Goal: Task Accomplishment & Management: Manage account settings

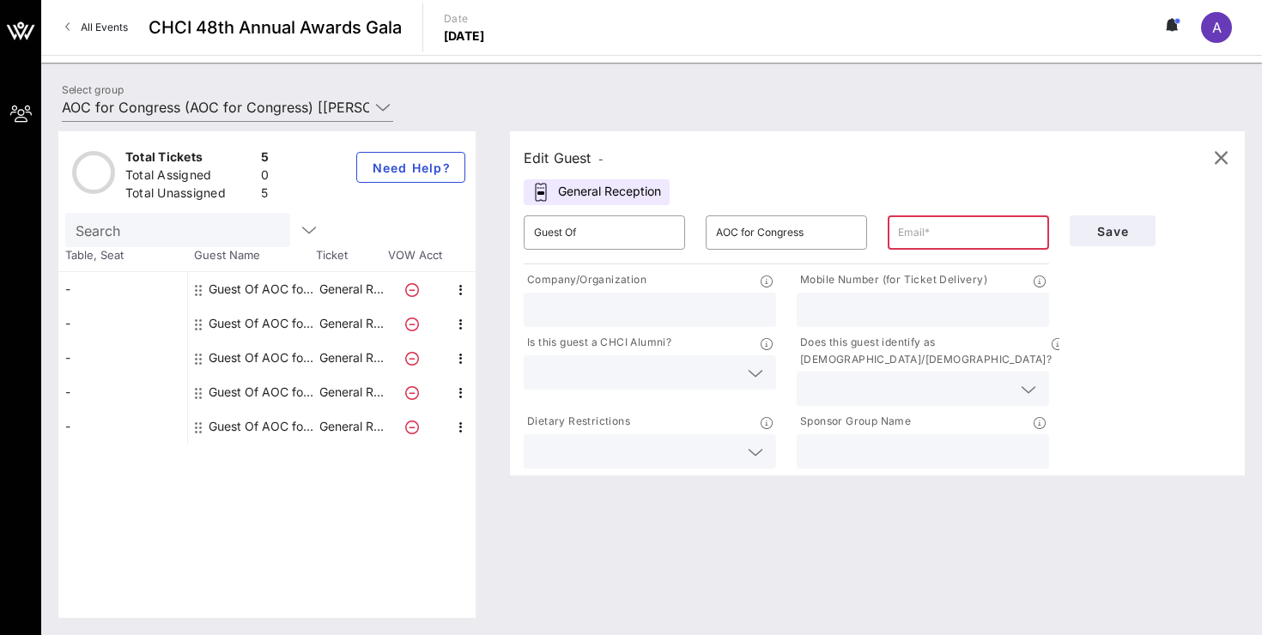
click at [934, 243] on input "text" at bounding box center [968, 232] width 141 height 27
type input "[PERSON_NAME][EMAIL_ADDRESS][DOMAIN_NAME]"
drag, startPoint x: 1105, startPoint y: 230, endPoint x: 739, endPoint y: 295, distance: 371.4
click at [739, 295] on div "​ Guest Of ​ AOC for Congress ​ [PERSON_NAME][EMAIL_ADDRESS][DOMAIN_NAME] Compa…" at bounding box center [877, 338] width 728 height 267
click at [1099, 233] on span "Save" at bounding box center [1112, 231] width 58 height 15
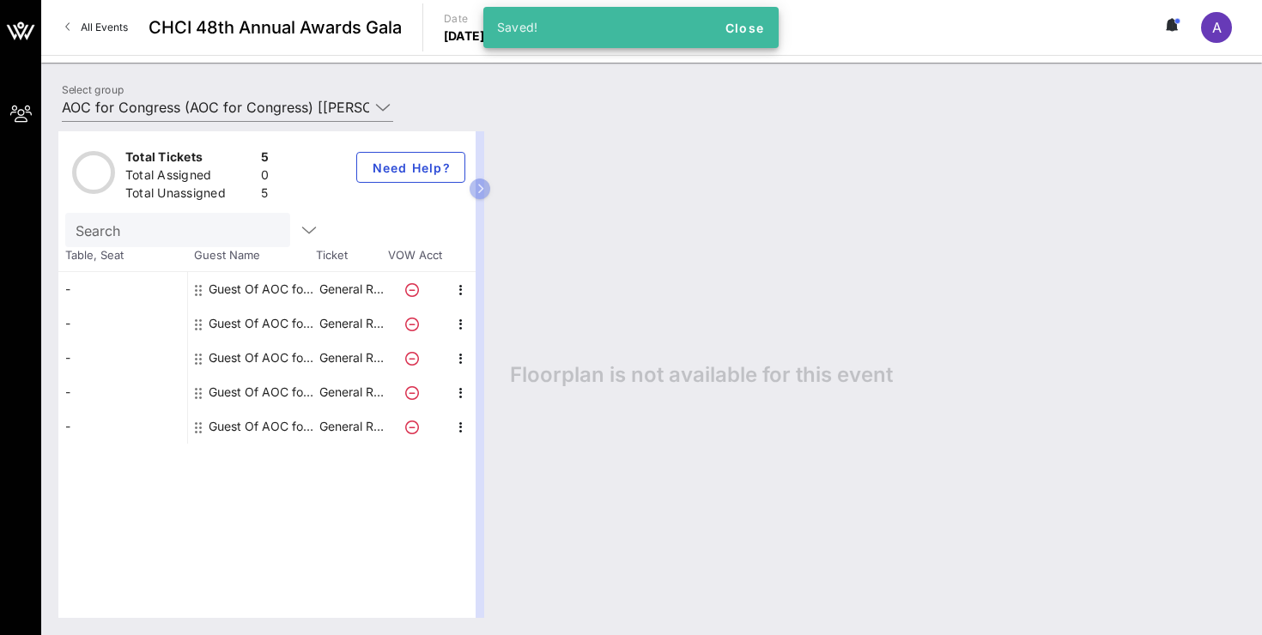
click at [303, 290] on div "Guest Of AOC for Congress" at bounding box center [263, 289] width 108 height 34
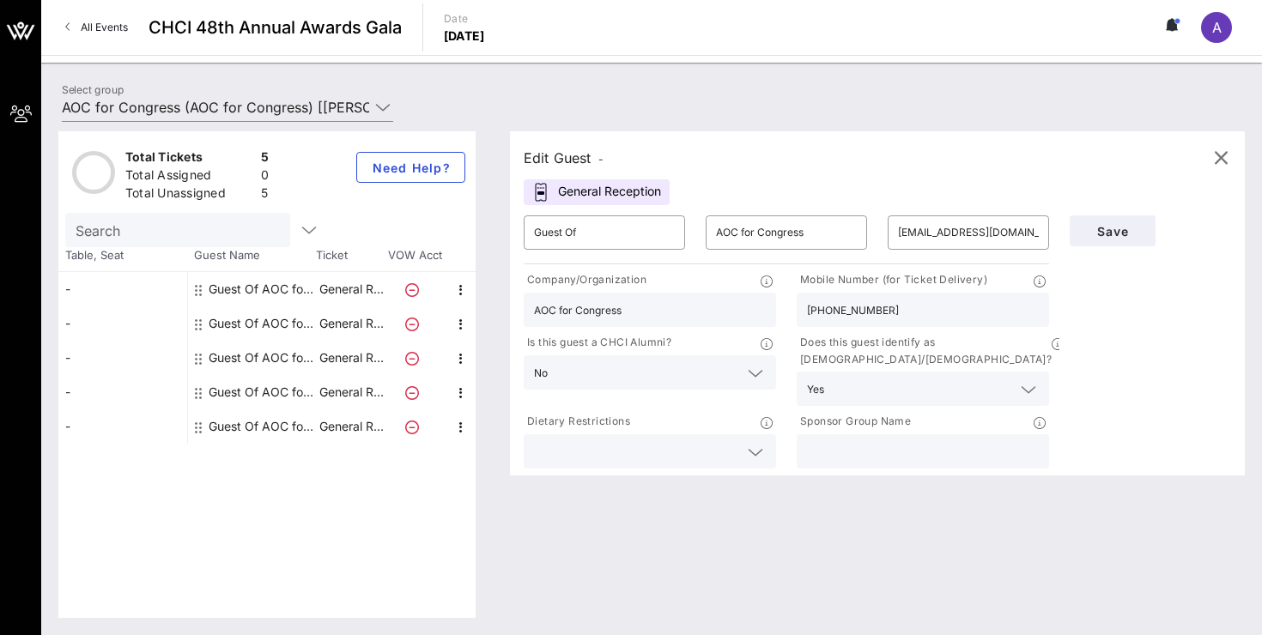
click at [282, 319] on div "Guest Of AOC for Congress" at bounding box center [263, 323] width 108 height 34
type input "[PERSON_NAME][EMAIL_ADDRESS][DOMAIN_NAME]"
click at [278, 354] on div "Guest Of AOC for Congress" at bounding box center [263, 358] width 108 height 34
click at [277, 385] on div "Guest Of AOC for Congress" at bounding box center [263, 392] width 108 height 34
click at [277, 421] on div "Guest Of AOC for Congress" at bounding box center [263, 426] width 108 height 34
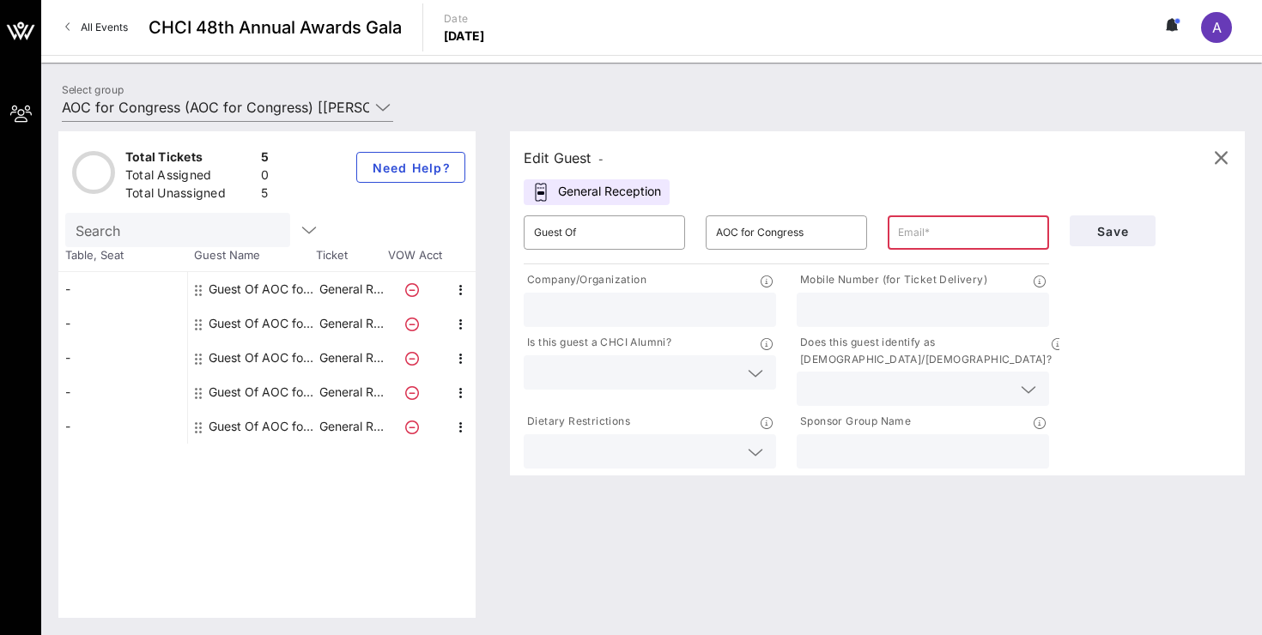
click at [294, 360] on div "Guest Of AOC for Congress" at bounding box center [263, 358] width 108 height 34
click at [941, 237] on input "text" at bounding box center [968, 232] width 141 height 27
type input "[EMAIL_ADDRESS][DOMAIN_NAME]"
click at [1138, 233] on span "Save" at bounding box center [1112, 231] width 58 height 15
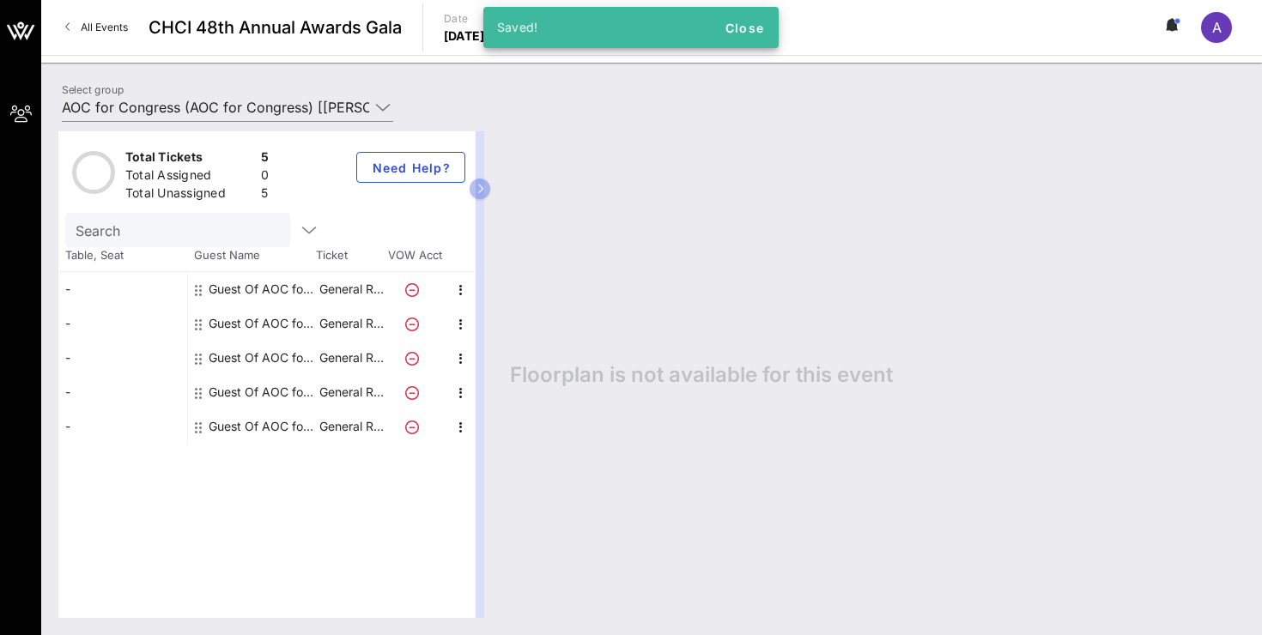
click at [315, 385] on div "Guest Of AOC for Congress" at bounding box center [263, 392] width 108 height 34
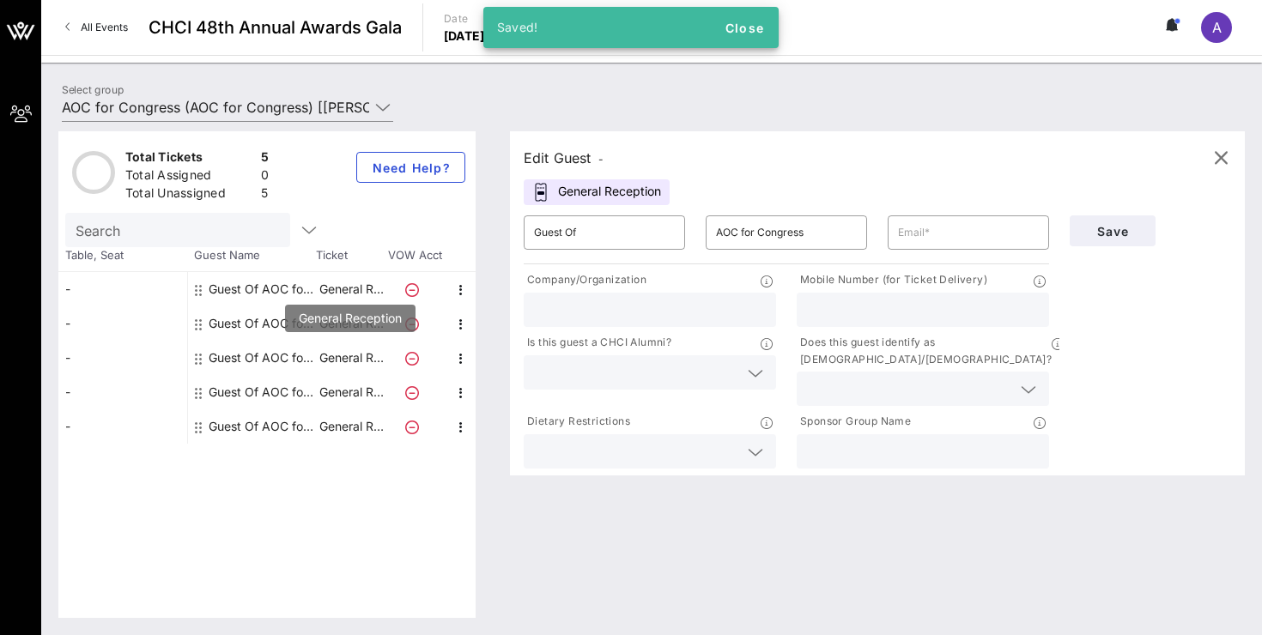
click at [327, 355] on p "General R…" at bounding box center [351, 358] width 69 height 34
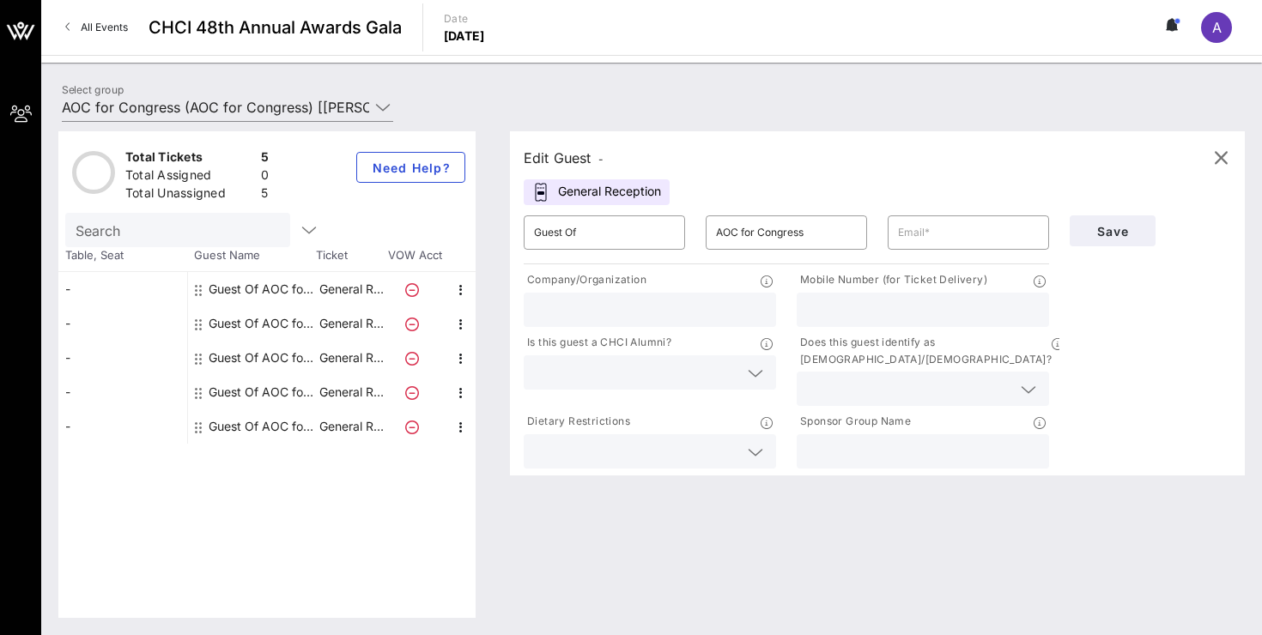
click at [261, 359] on div "Guest Of AOC for Congress" at bounding box center [263, 358] width 108 height 34
type input "[EMAIL_ADDRESS][DOMAIN_NAME]"
click at [265, 385] on div "Guest Of AOC for Congress" at bounding box center [263, 392] width 108 height 34
click at [943, 245] on input "text" at bounding box center [968, 232] width 141 height 27
type input "[EMAIL_ADDRESS][DOMAIN_NAME]"
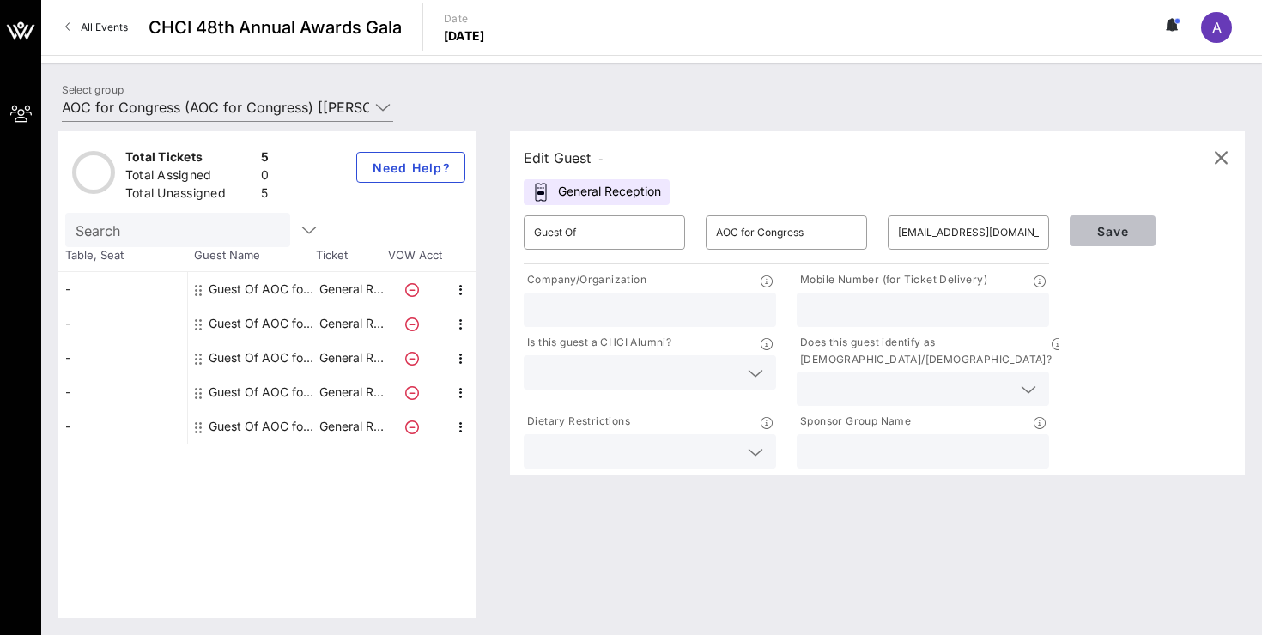
drag, startPoint x: 1134, startPoint y: 235, endPoint x: 627, endPoint y: 292, distance: 510.4
click at [627, 291] on div "​ Guest Of ​ AOC for Congress ​ [EMAIL_ADDRESS][DOMAIN_NAME] Company/Organizati…" at bounding box center [877, 338] width 728 height 267
click at [624, 310] on input "text" at bounding box center [650, 310] width 232 height 22
type input "O"
type input "AOC for Congress"
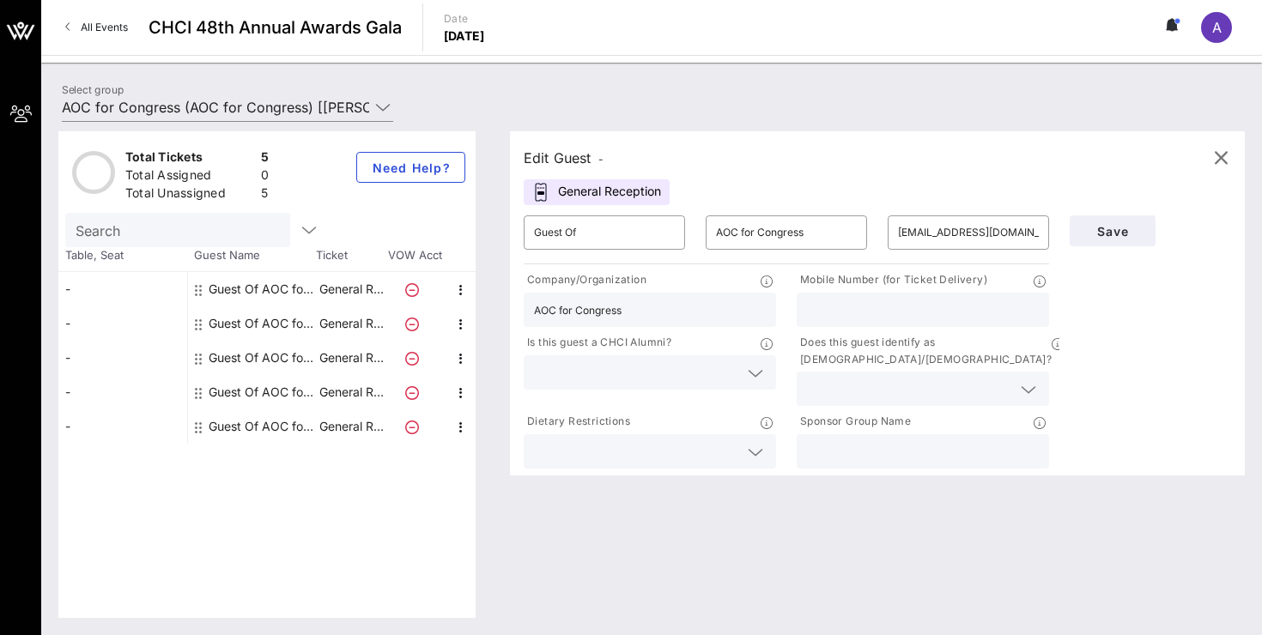
click at [302, 384] on div "Guest Of AOC for Congress" at bounding box center [263, 392] width 108 height 34
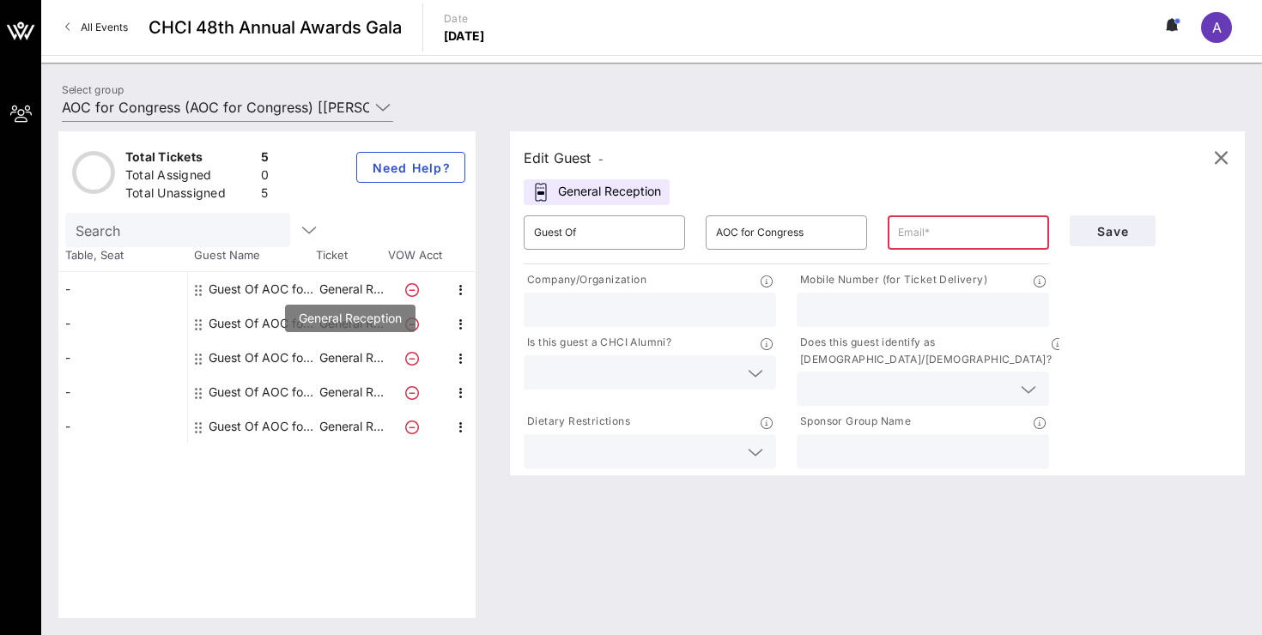
click at [326, 343] on p "General R…" at bounding box center [351, 358] width 69 height 34
click at [326, 358] on p "General R…" at bounding box center [351, 358] width 69 height 34
click at [274, 352] on div "Guest Of AOC for Congress" at bounding box center [263, 358] width 108 height 34
type input "[EMAIL_ADDRESS][DOMAIN_NAME]"
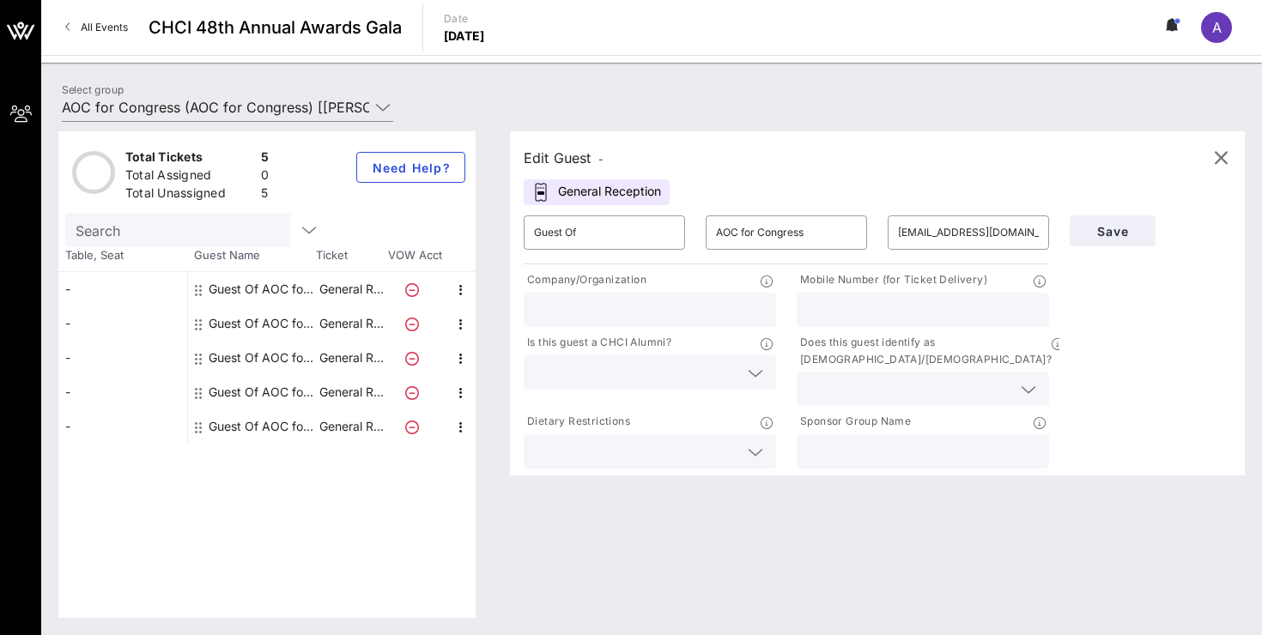
click at [287, 379] on div "Guest Of AOC for Congress" at bounding box center [263, 392] width 108 height 34
click at [296, 387] on div "Guest Of AOC for Congress" at bounding box center [263, 392] width 108 height 34
click at [930, 237] on input "text" at bounding box center [968, 232] width 141 height 27
type input "[PERSON_NAME][EMAIL_ADDRESS][DOMAIN_NAME]"
click at [1142, 228] on button "Save" at bounding box center [1112, 230] width 86 height 31
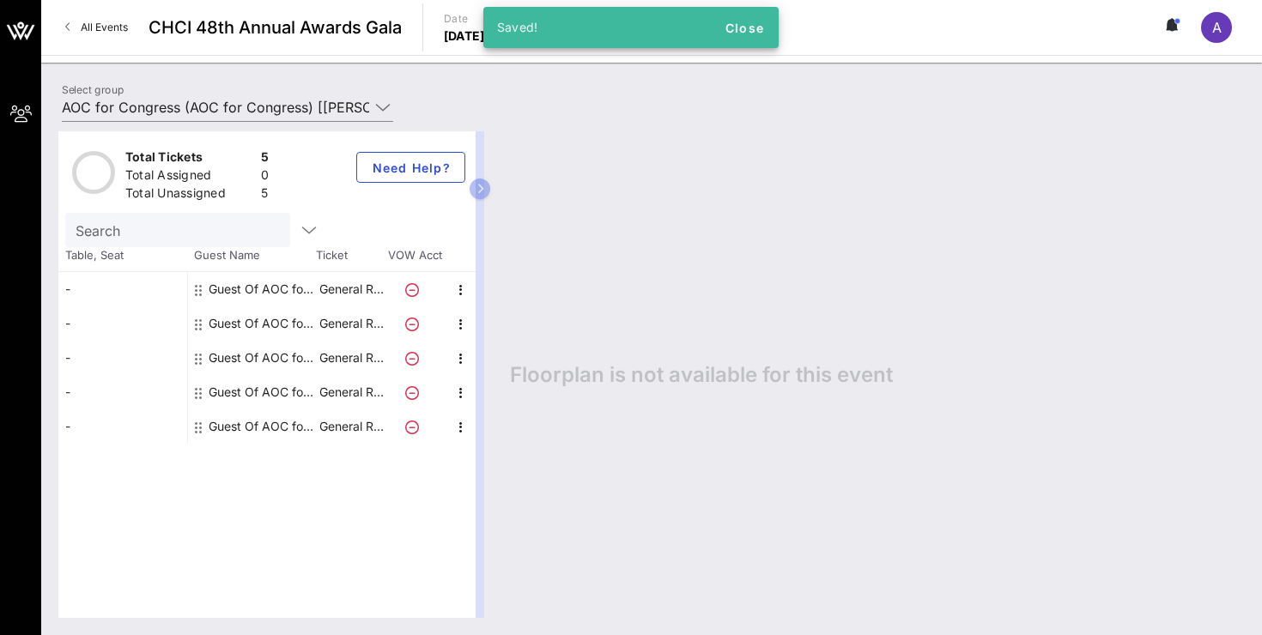
click at [309, 401] on div "Guest Of AOC for Congress" at bounding box center [263, 392] width 108 height 34
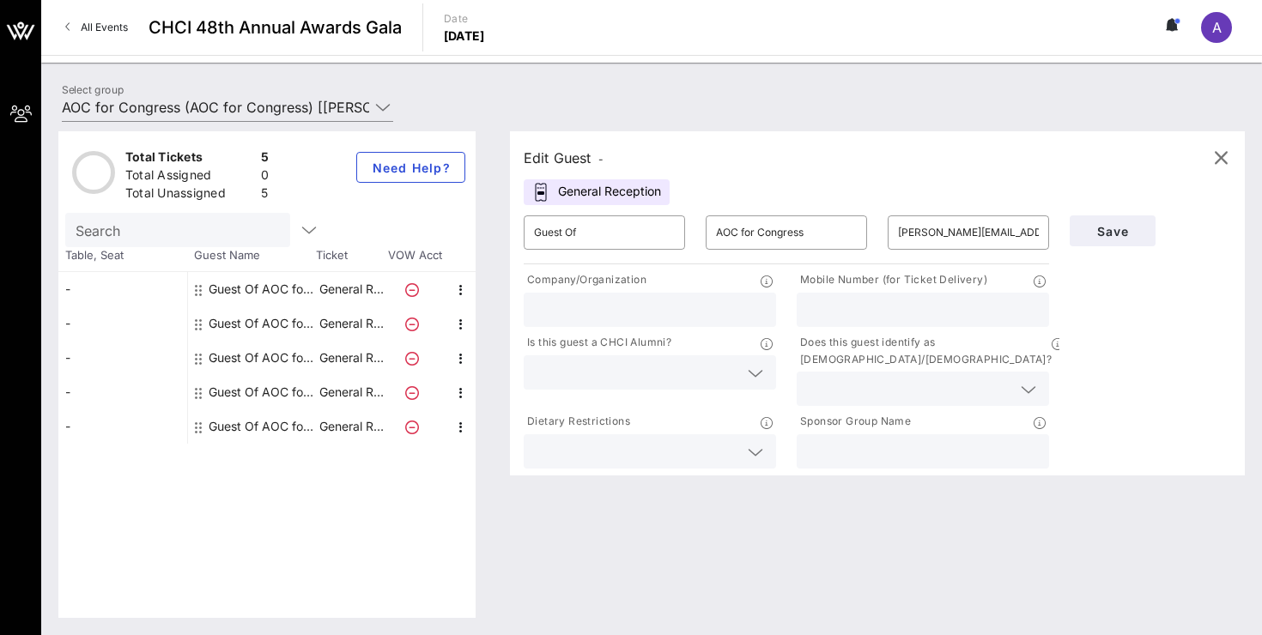
click at [305, 427] on div "Guest Of AOC for Congress" at bounding box center [263, 426] width 108 height 34
click at [939, 233] on input "text" at bounding box center [968, 232] width 141 height 27
type input "q"
type input "[EMAIL_ADDRESS][DOMAIN_NAME]"
drag, startPoint x: 1131, startPoint y: 226, endPoint x: 999, endPoint y: 379, distance: 202.7
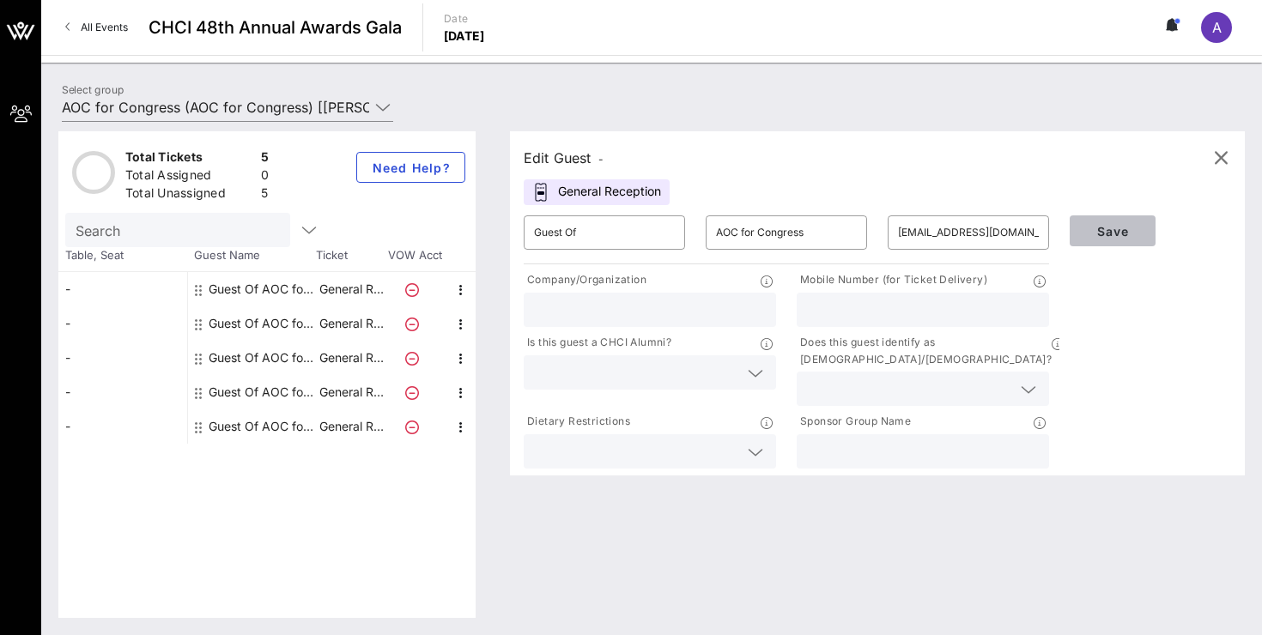
click at [998, 379] on div "​ Guest Of ​ AOC for Congress ​ [EMAIL_ADDRESS][DOMAIN_NAME] Company/Organizati…" at bounding box center [877, 338] width 728 height 267
click at [1112, 226] on span "Save" at bounding box center [1112, 231] width 58 height 15
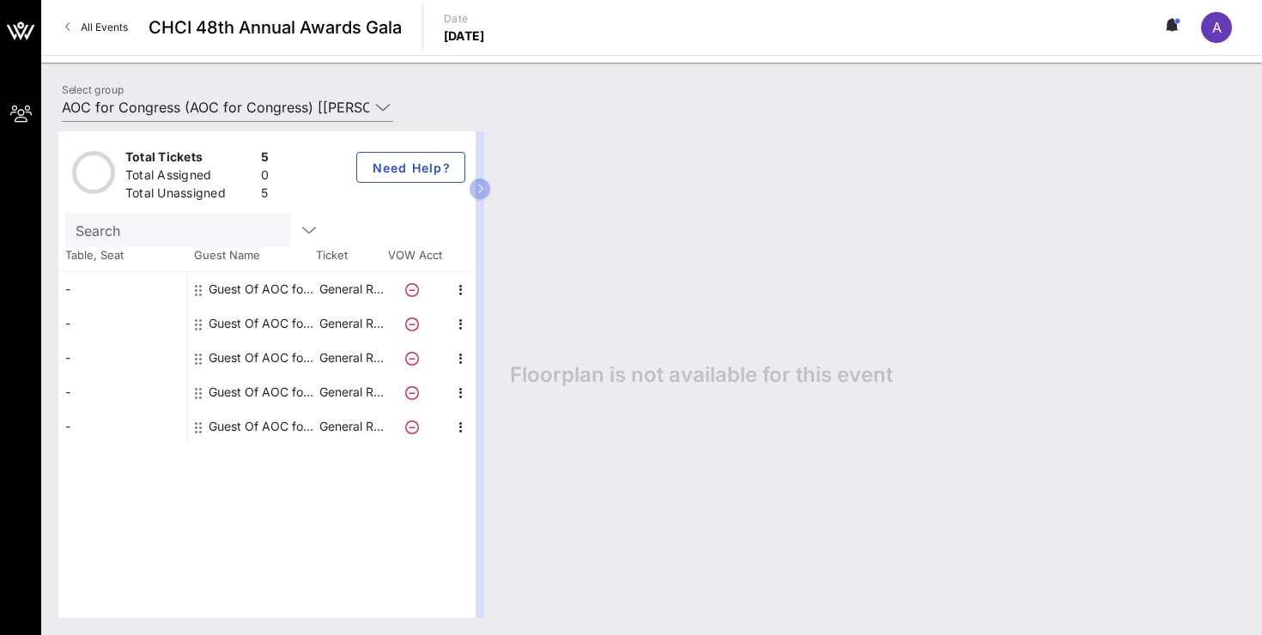
click at [254, 185] on div "Total Unassigned 5" at bounding box center [197, 195] width 150 height 28
click at [269, 269] on div "Table, Seat Guest Name Ticket VOW Acct" at bounding box center [266, 259] width 417 height 25
click at [251, 291] on div "Guest Of AOC for Congress" at bounding box center [263, 289] width 108 height 34
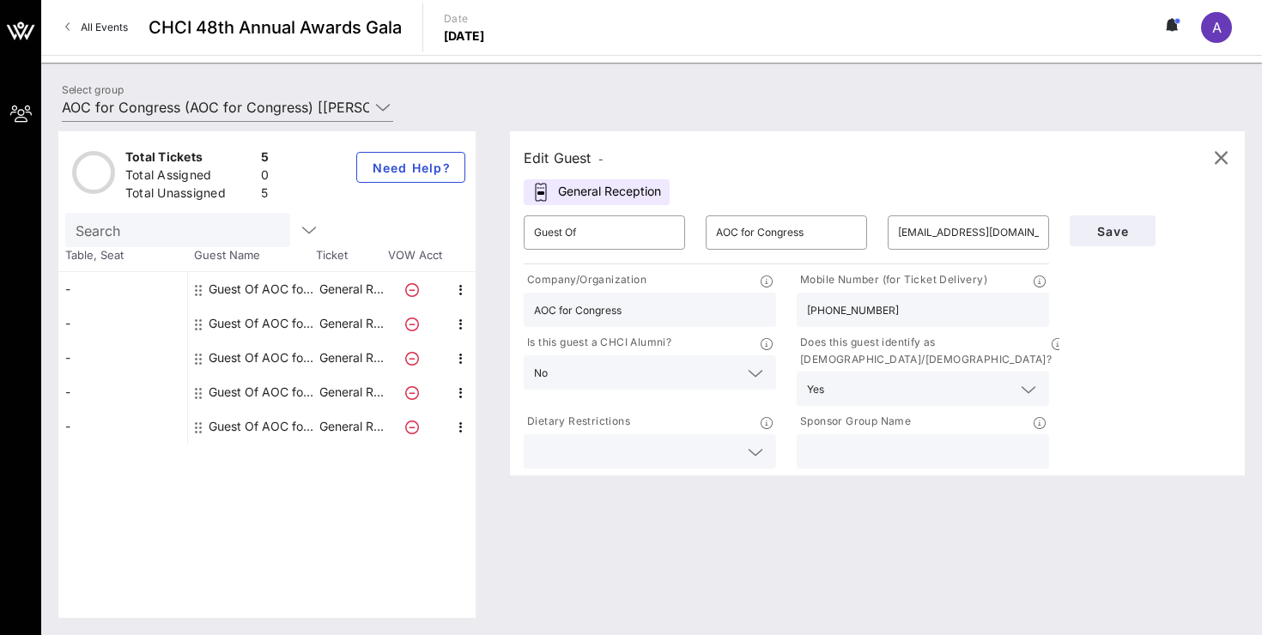
click at [243, 324] on div "Guest Of AOC for Congress" at bounding box center [263, 323] width 108 height 34
type input "[PERSON_NAME][EMAIL_ADDRESS][DOMAIN_NAME]"
click at [246, 325] on div "Guest Of AOC for Congress" at bounding box center [263, 323] width 108 height 34
click at [245, 321] on div "Guest Of AOC for Congress" at bounding box center [263, 323] width 108 height 34
click at [247, 290] on div "Guest Of AOC for Congress" at bounding box center [263, 289] width 108 height 34
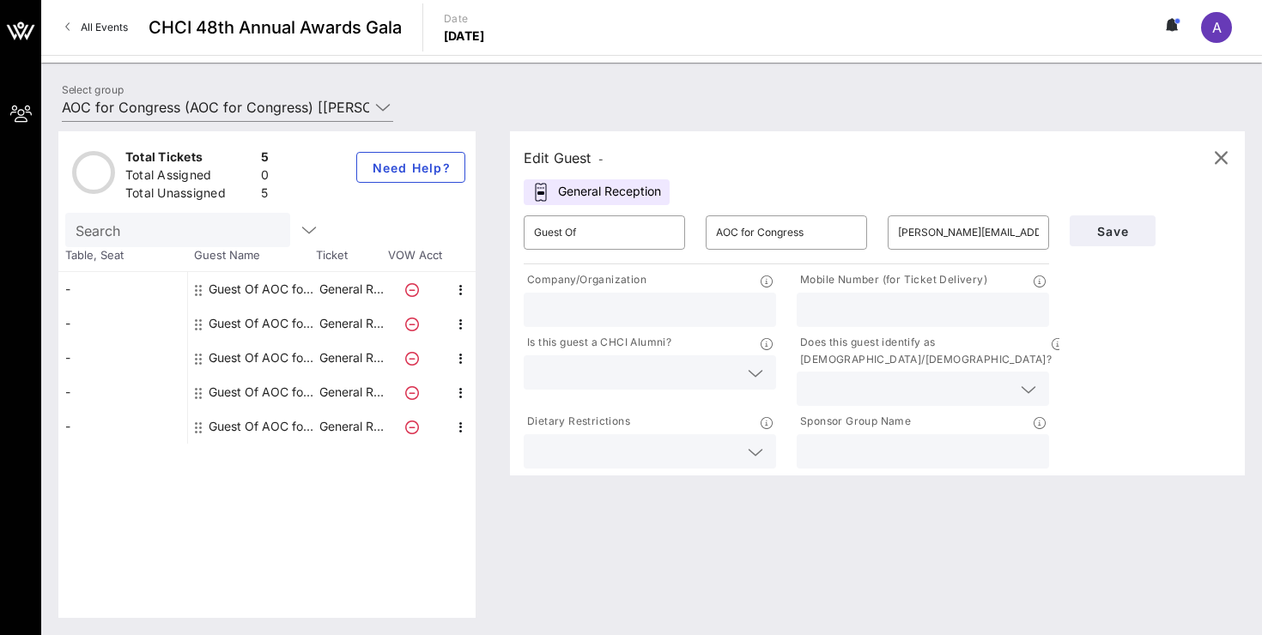
type input "[EMAIL_ADDRESS][DOMAIN_NAME]"
type input "AOC for Congress"
type input "[PHONE_NUMBER]"
click at [245, 322] on div "Guest Of AOC for Congress" at bounding box center [263, 323] width 108 height 34
type input "[PERSON_NAME][EMAIL_ADDRESS][DOMAIN_NAME]"
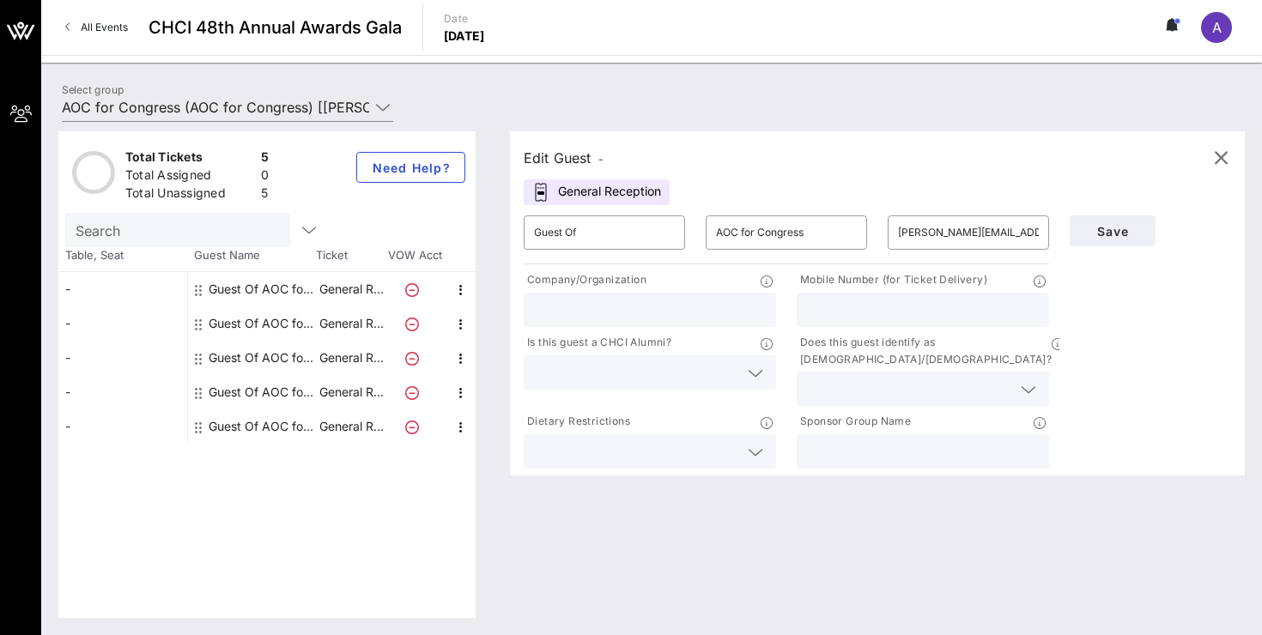
click at [244, 345] on div "Guest Of AOC for Congress" at bounding box center [263, 358] width 108 height 34
click at [245, 363] on div "Guest Of AOC for Congress" at bounding box center [263, 358] width 108 height 34
click at [254, 390] on div "Guest Of AOC for Congress" at bounding box center [263, 392] width 108 height 34
click at [255, 437] on div "Guest Of AOC for Congress" at bounding box center [263, 426] width 108 height 34
click at [255, 451] on div "Total Tickets 5 Total Assigned 0 Total Unassigned 5 Need Help? Search Table, Se…" at bounding box center [266, 374] width 417 height 487
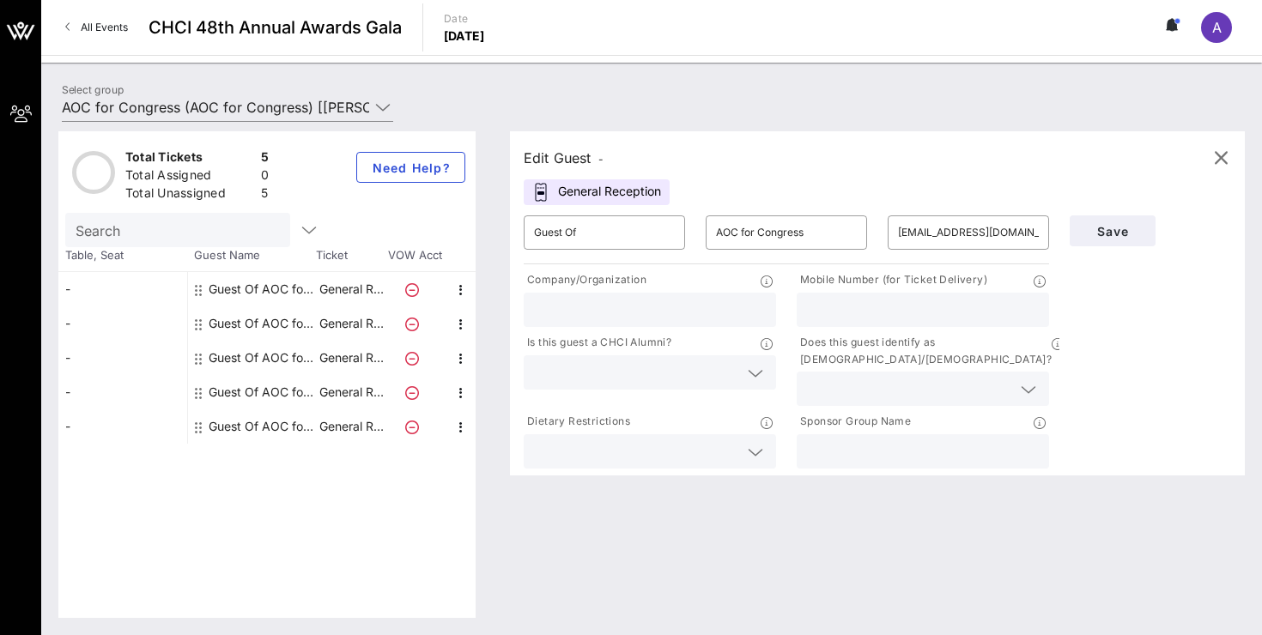
click at [257, 428] on div "Guest Of AOC for Congress" at bounding box center [263, 426] width 108 height 34
click at [257, 391] on div "Guest Of AOC for Congress" at bounding box center [263, 392] width 108 height 34
click at [257, 343] on div "Guest Of AOC for Congress" at bounding box center [263, 358] width 108 height 34
click at [257, 322] on div "Guest Of AOC for Congress" at bounding box center [263, 323] width 108 height 34
click at [257, 292] on div "Guest Of AOC for Congress" at bounding box center [263, 289] width 108 height 34
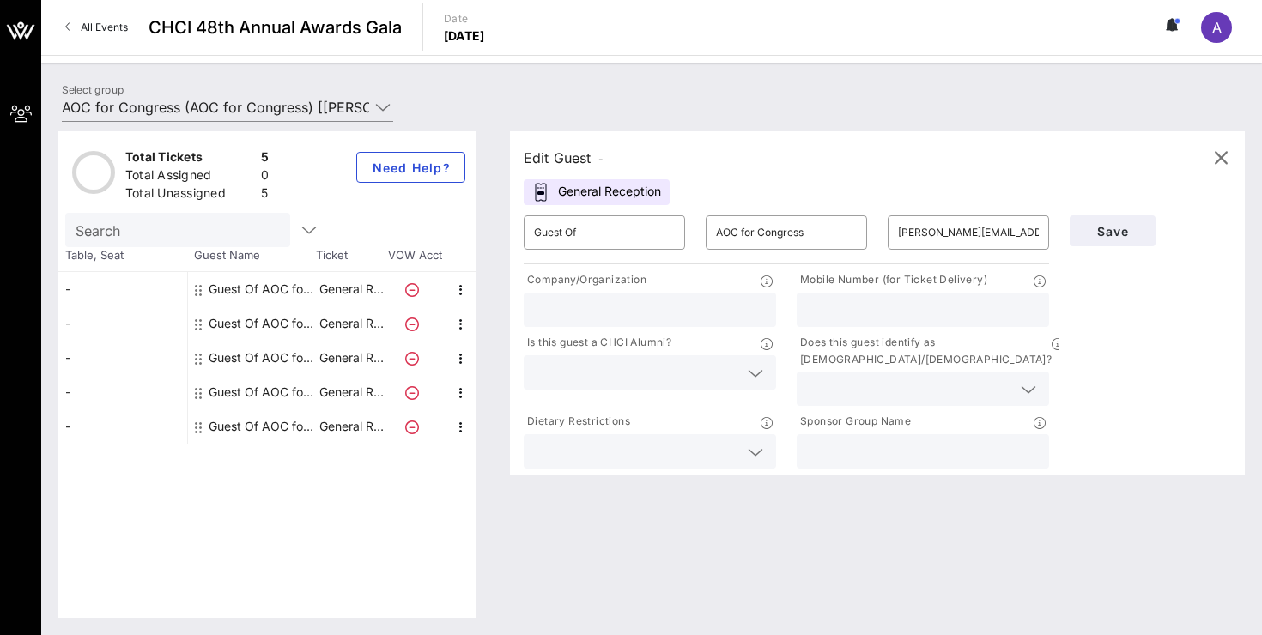
type input "[EMAIL_ADDRESS][DOMAIN_NAME]"
type input "AOC for Congress"
type input "[PHONE_NUMBER]"
click at [645, 77] on div "Select group AOC for Congress (AOC for Congress) [[PERSON_NAME] Serrano, [EMAIL…" at bounding box center [651, 349] width 1221 height 573
click at [1218, 35] on div "A" at bounding box center [1216, 27] width 31 height 31
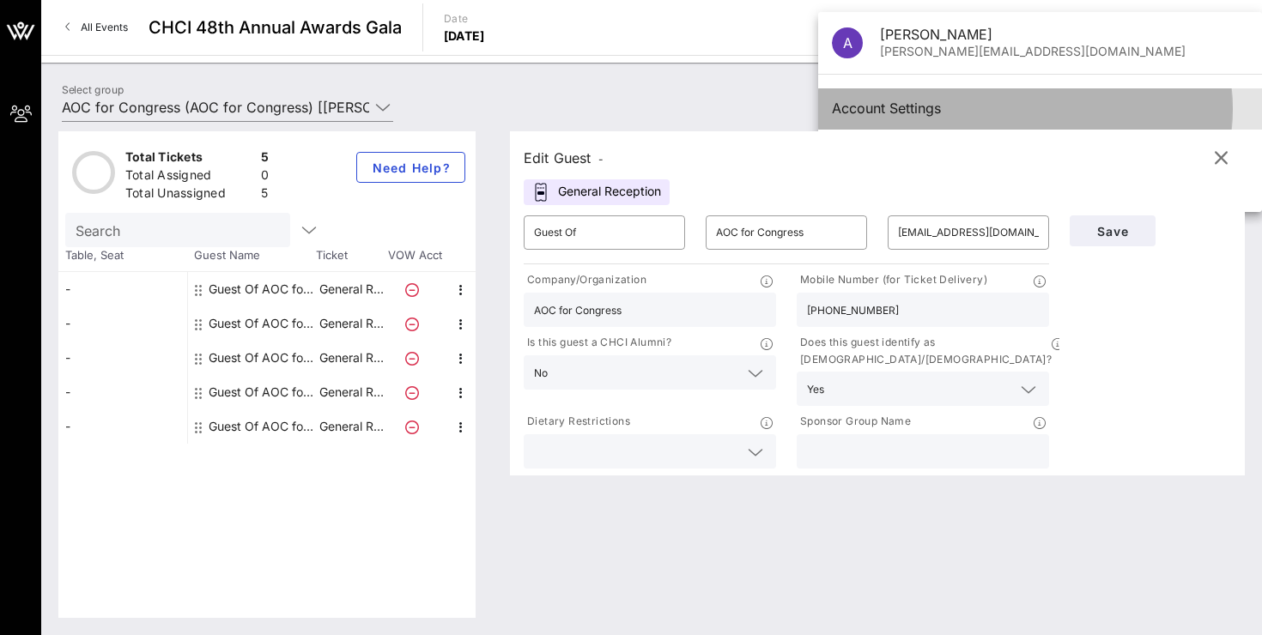
click at [899, 107] on div "Account Settings" at bounding box center [1040, 108] width 416 height 16
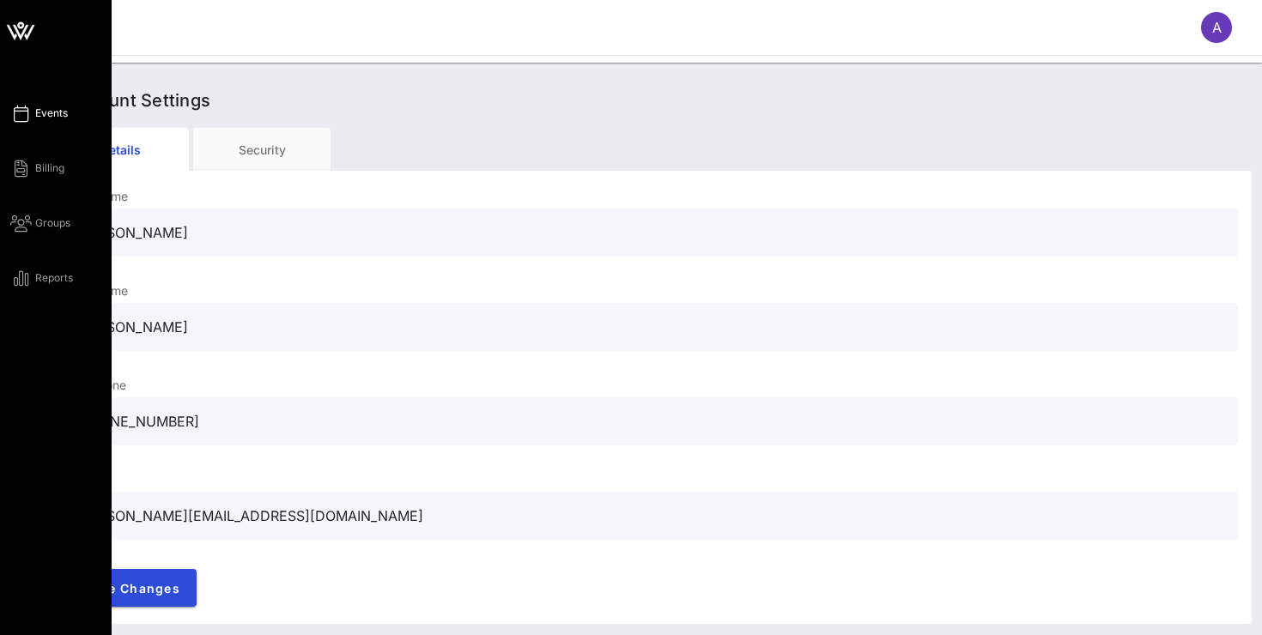
click at [51, 115] on span "Events" at bounding box center [51, 113] width 33 height 15
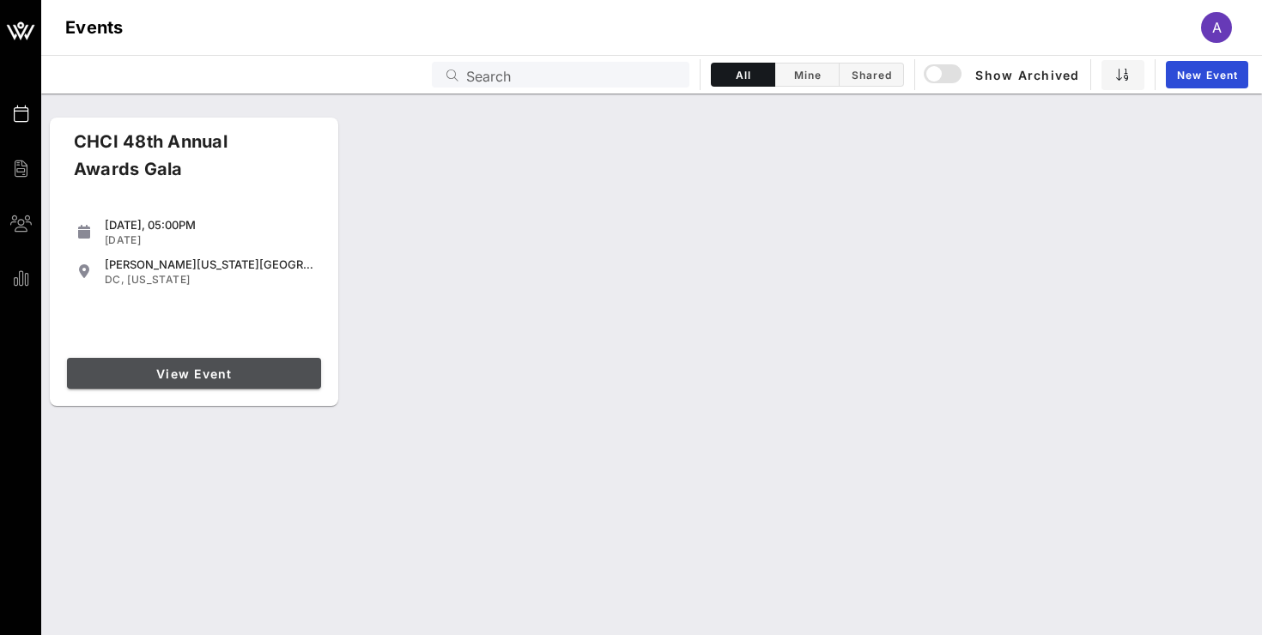
click at [221, 374] on span "View Event" at bounding box center [194, 374] width 240 height 15
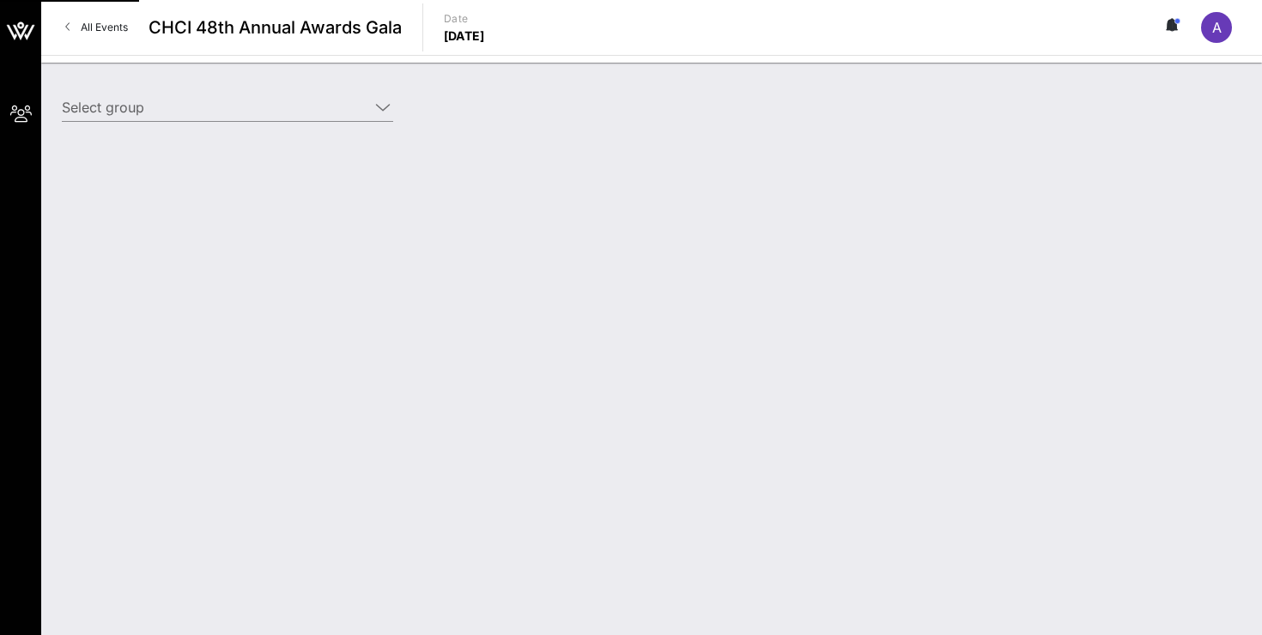
type input "AOC for Congress (AOC for Congress) [[PERSON_NAME] Serrano, [EMAIL_ADDRESS][DOM…"
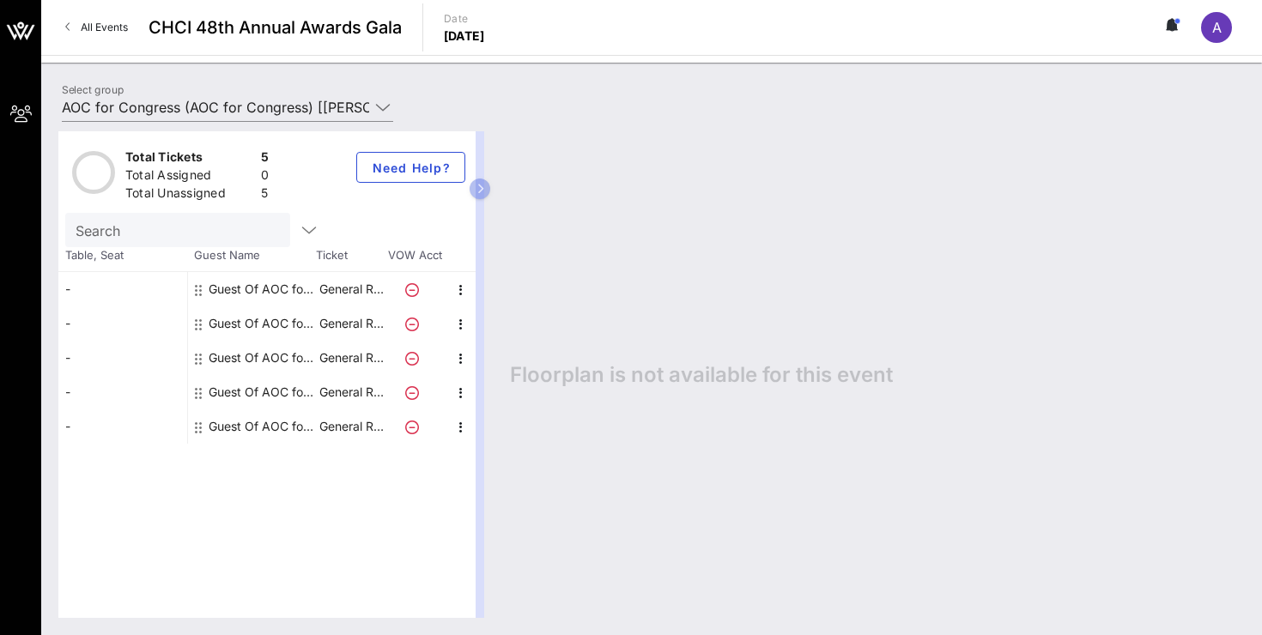
click at [143, 291] on div "-" at bounding box center [122, 289] width 129 height 34
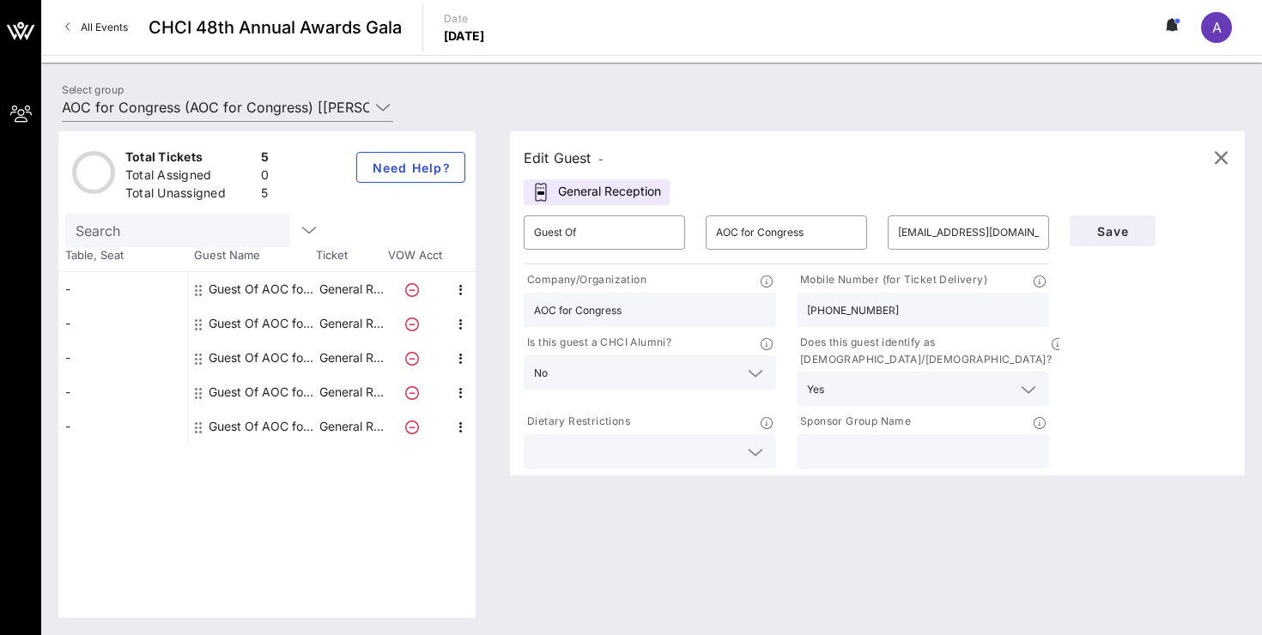
click at [144, 314] on div "-" at bounding box center [122, 323] width 129 height 34
type input "[PERSON_NAME][EMAIL_ADDRESS][DOMAIN_NAME]"
click at [146, 342] on div "-" at bounding box center [122, 358] width 129 height 34
click at [142, 366] on div "-" at bounding box center [122, 358] width 129 height 34
click at [144, 373] on div "-" at bounding box center [122, 358] width 129 height 34
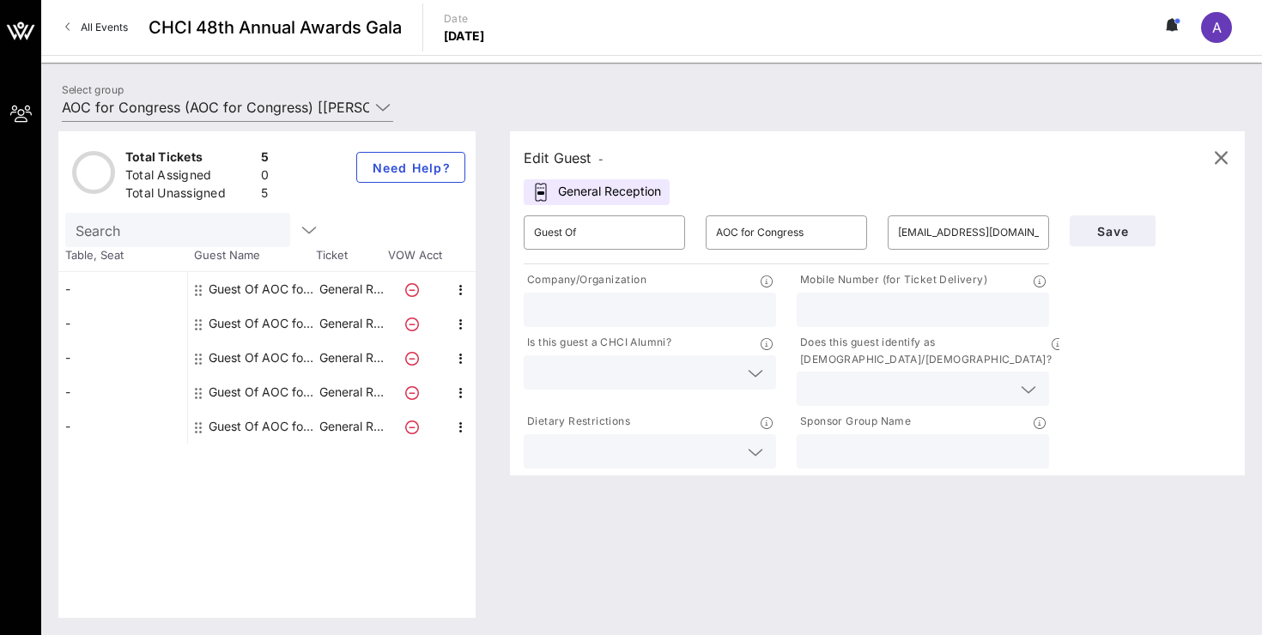
click at [144, 402] on div "-" at bounding box center [122, 392] width 129 height 34
click at [144, 415] on div "-" at bounding box center [122, 426] width 129 height 34
type input "[EMAIL_ADDRESS][DOMAIN_NAME]"
click at [254, 536] on div "Total Tickets 5 Total Assigned 0 Total Unassigned 5 Need Help? Search Table, Se…" at bounding box center [266, 374] width 417 height 487
click at [654, 189] on div "General Reception" at bounding box center [597, 192] width 146 height 26
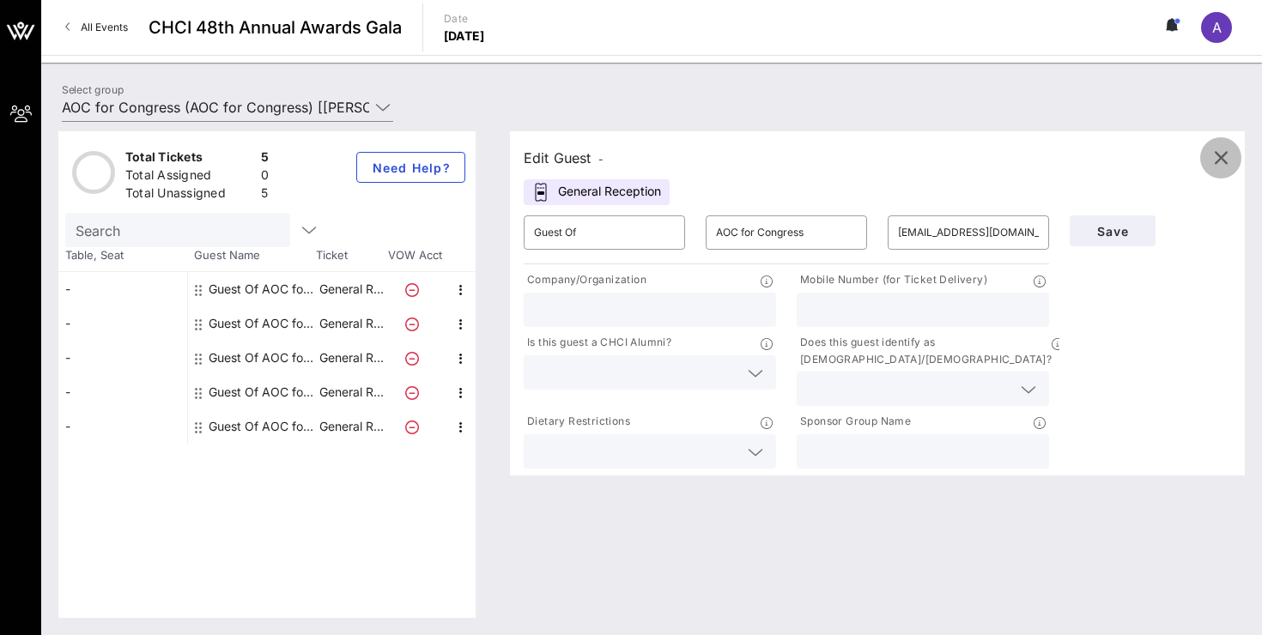
click at [1219, 151] on icon "button" at bounding box center [1220, 158] width 21 height 21
